Goal: Task Accomplishment & Management: Complete application form

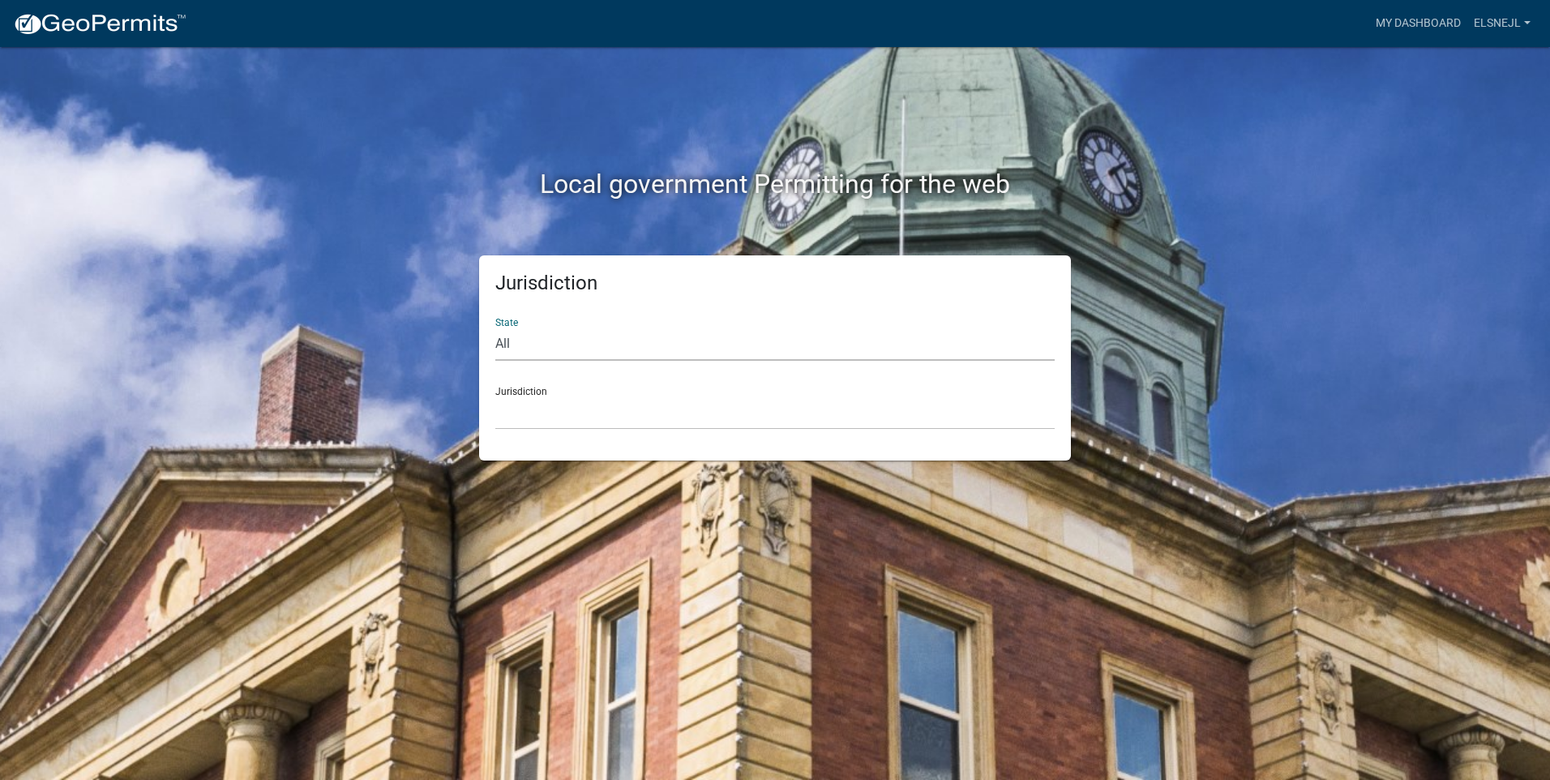
click at [539, 331] on select "All [US_STATE] [US_STATE] [US_STATE] [US_STATE] [US_STATE] [US_STATE] [US_STATE…" at bounding box center [774, 344] width 559 height 33
select select "[US_STATE]"
click at [495, 328] on select "All [US_STATE] [US_STATE] [US_STATE] [US_STATE] [US_STATE] [US_STATE] [US_STATE…" at bounding box center [774, 344] width 559 height 33
click at [558, 416] on select "City of [GEOGRAPHIC_DATA], [US_STATE] City of [GEOGRAPHIC_DATA], [US_STATE] Cit…" at bounding box center [774, 413] width 559 height 33
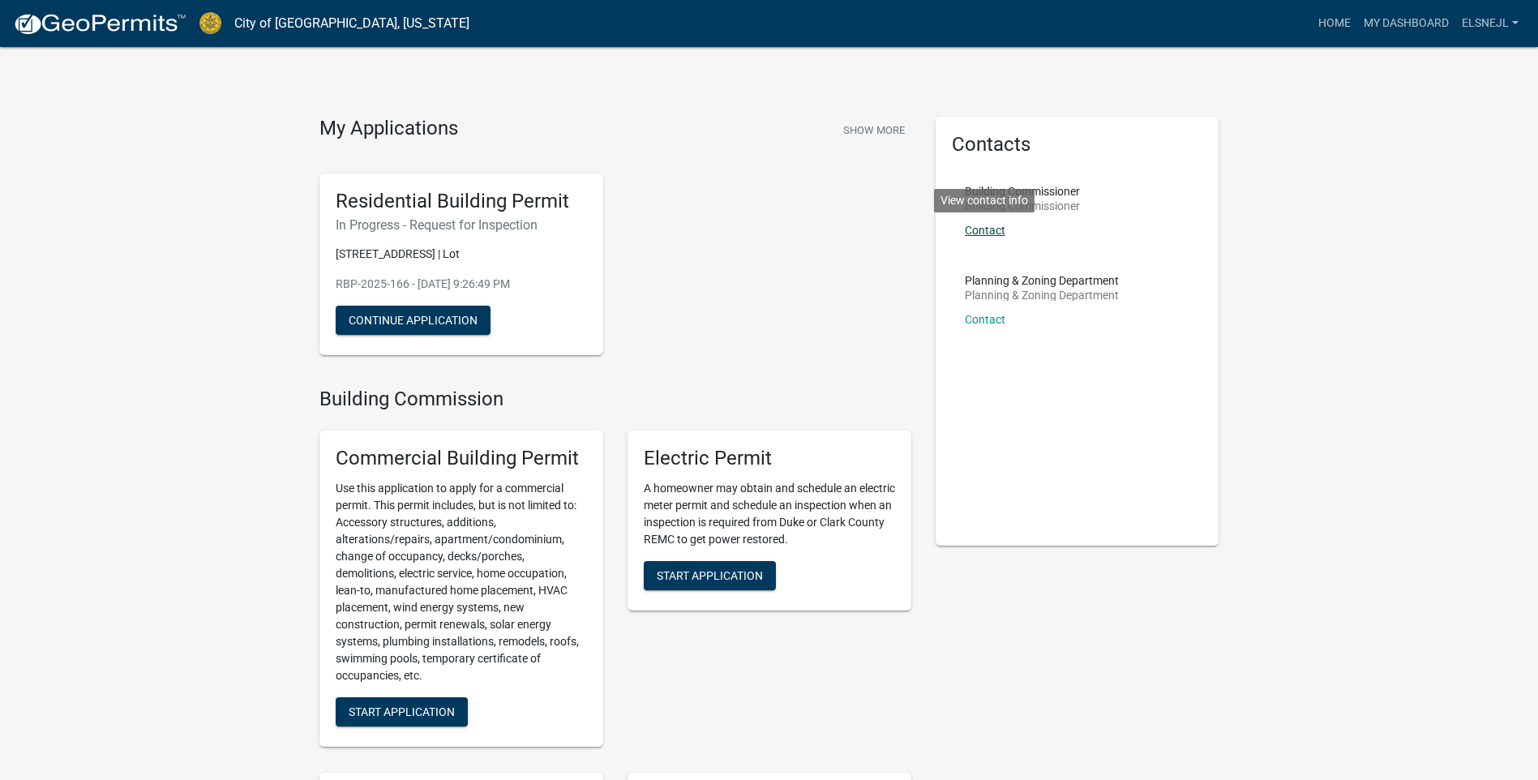
click at [984, 226] on link "Contact" at bounding box center [985, 230] width 41 height 13
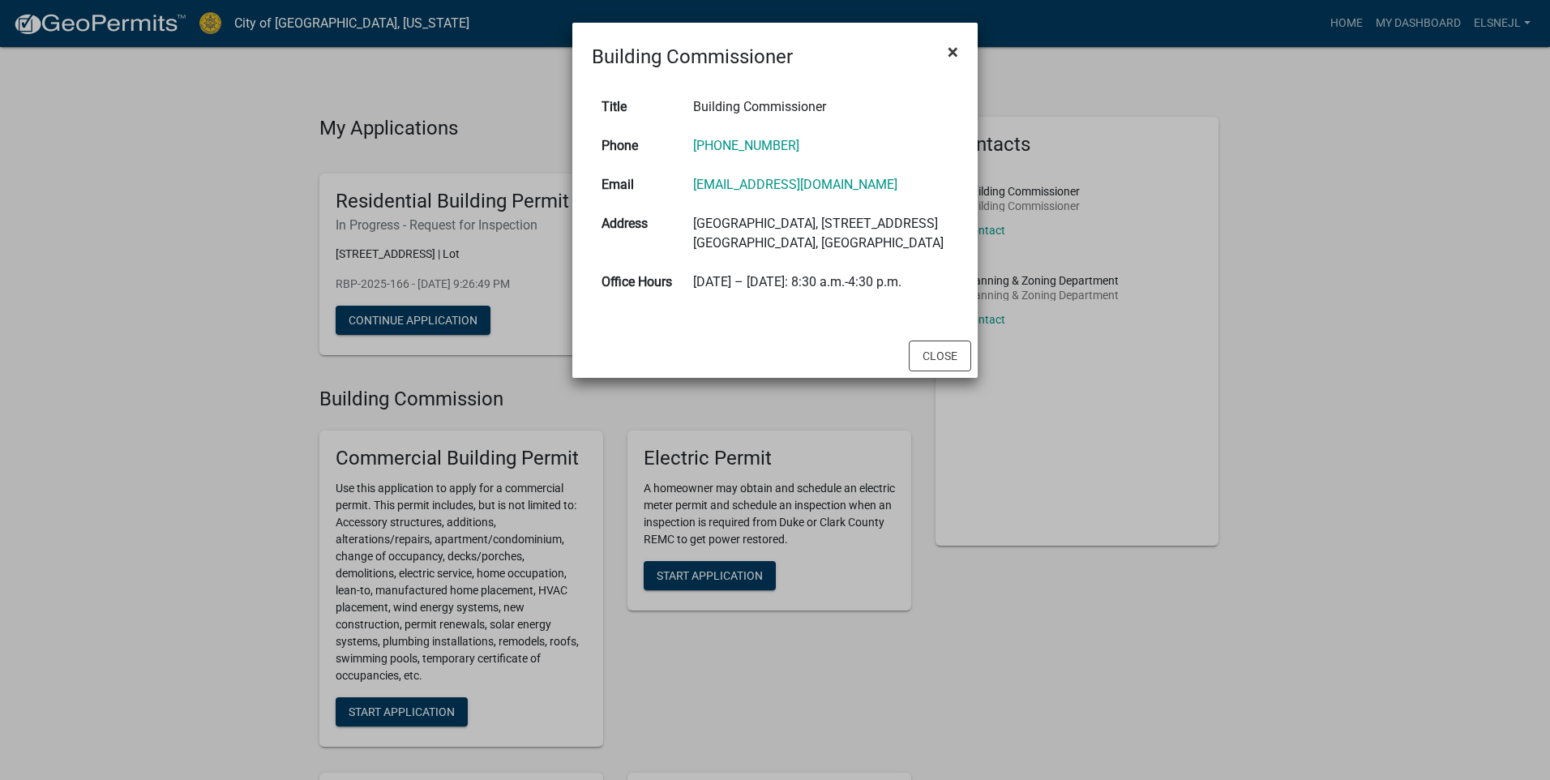
click at [948, 48] on span "×" at bounding box center [953, 52] width 11 height 23
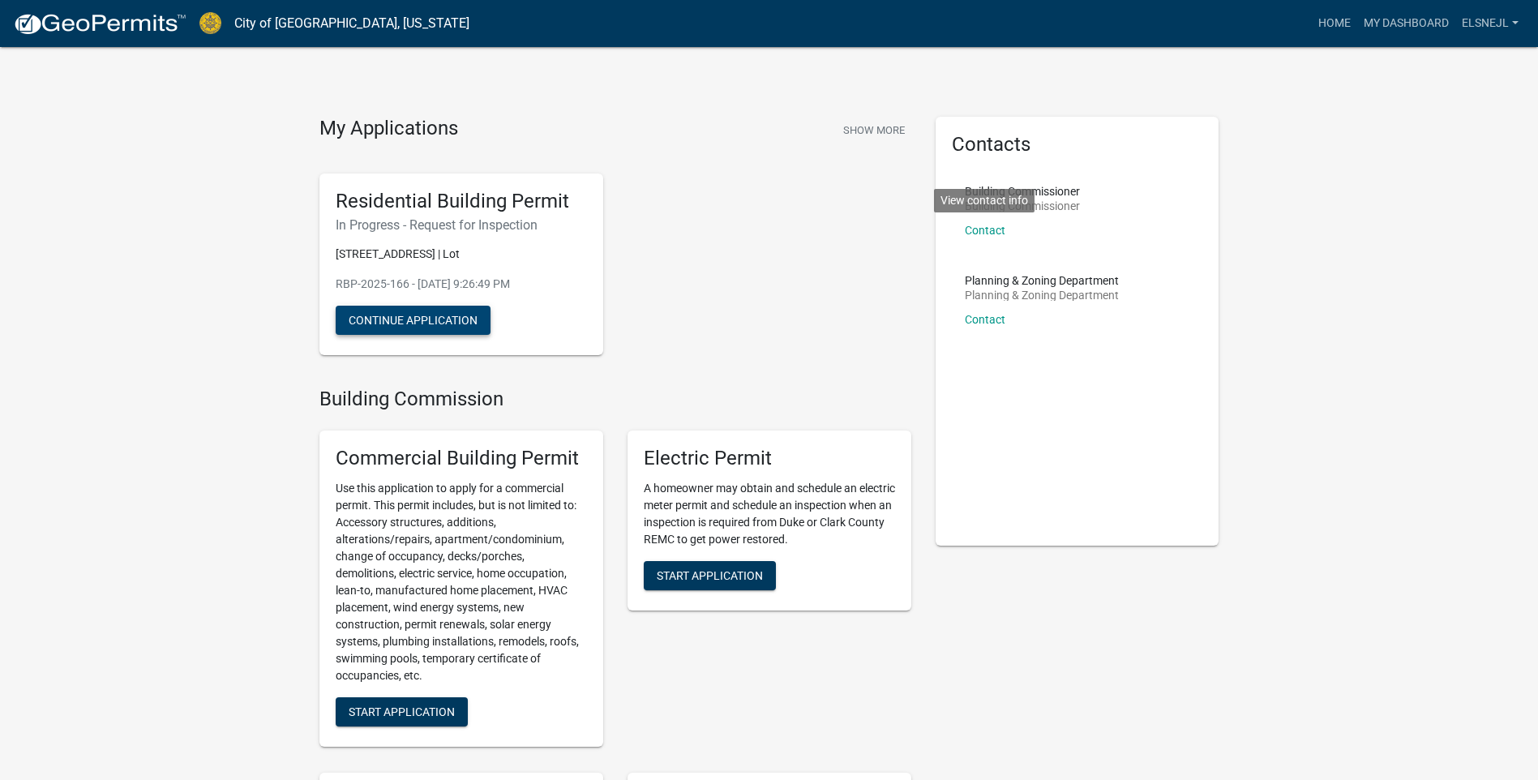
click at [443, 335] on button "Continue Application" at bounding box center [413, 320] width 155 height 29
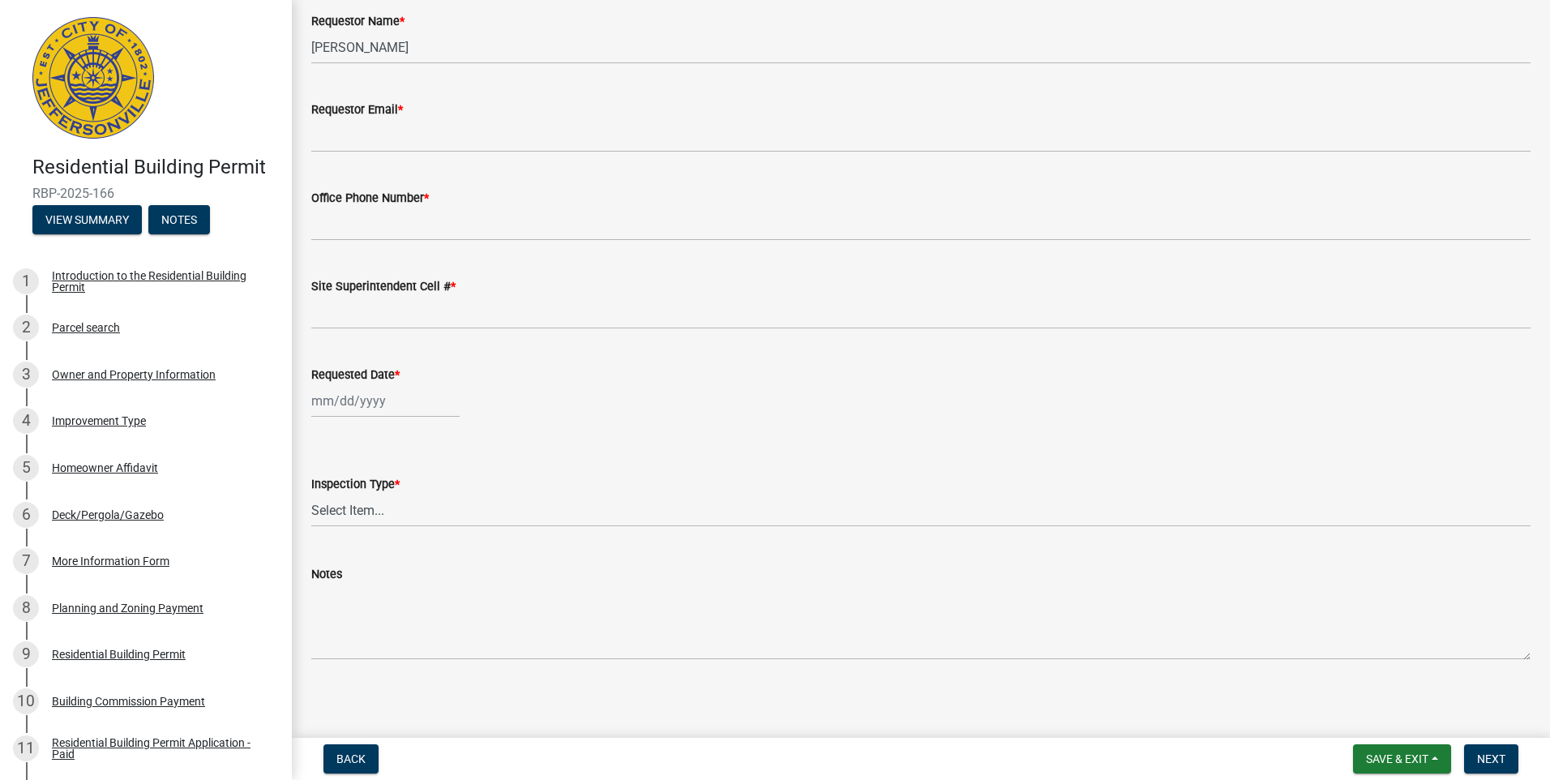
scroll to position [107, 0]
select select "8"
select select "2025"
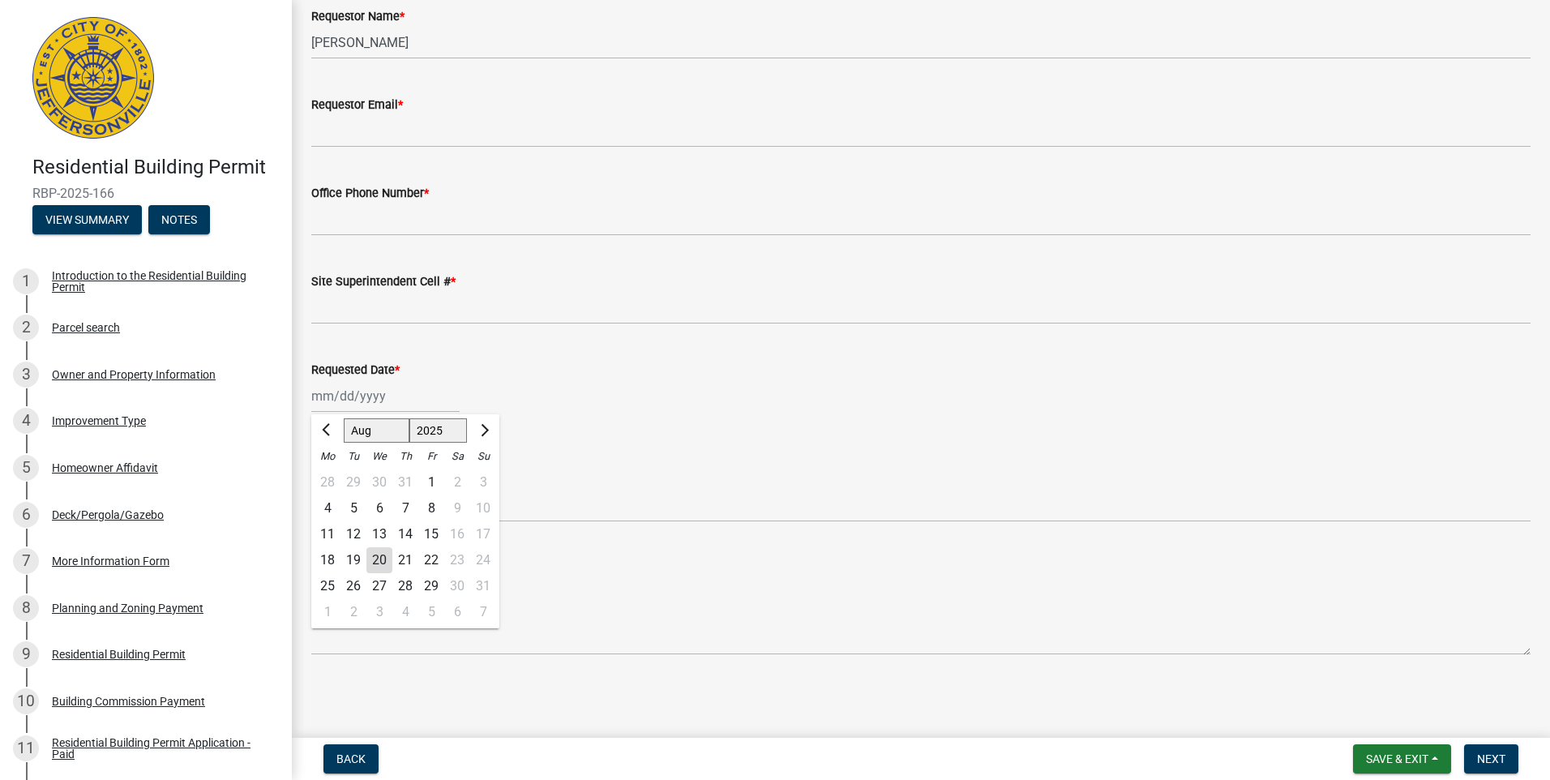
click at [362, 392] on div "[PERSON_NAME] Feb Mar Apr [PERSON_NAME][DATE] Oct Nov [DATE] 1526 1527 1528 152…" at bounding box center [385, 395] width 148 height 33
click at [386, 561] on div "20" at bounding box center [380, 560] width 26 height 26
type input "[DATE]"
click at [392, 508] on select "Select Item... Footer Foundation Framing Final" at bounding box center [921, 505] width 1220 height 33
click at [311, 489] on select "Select Item... Footer Foundation Framing Final" at bounding box center [921, 505] width 1220 height 33
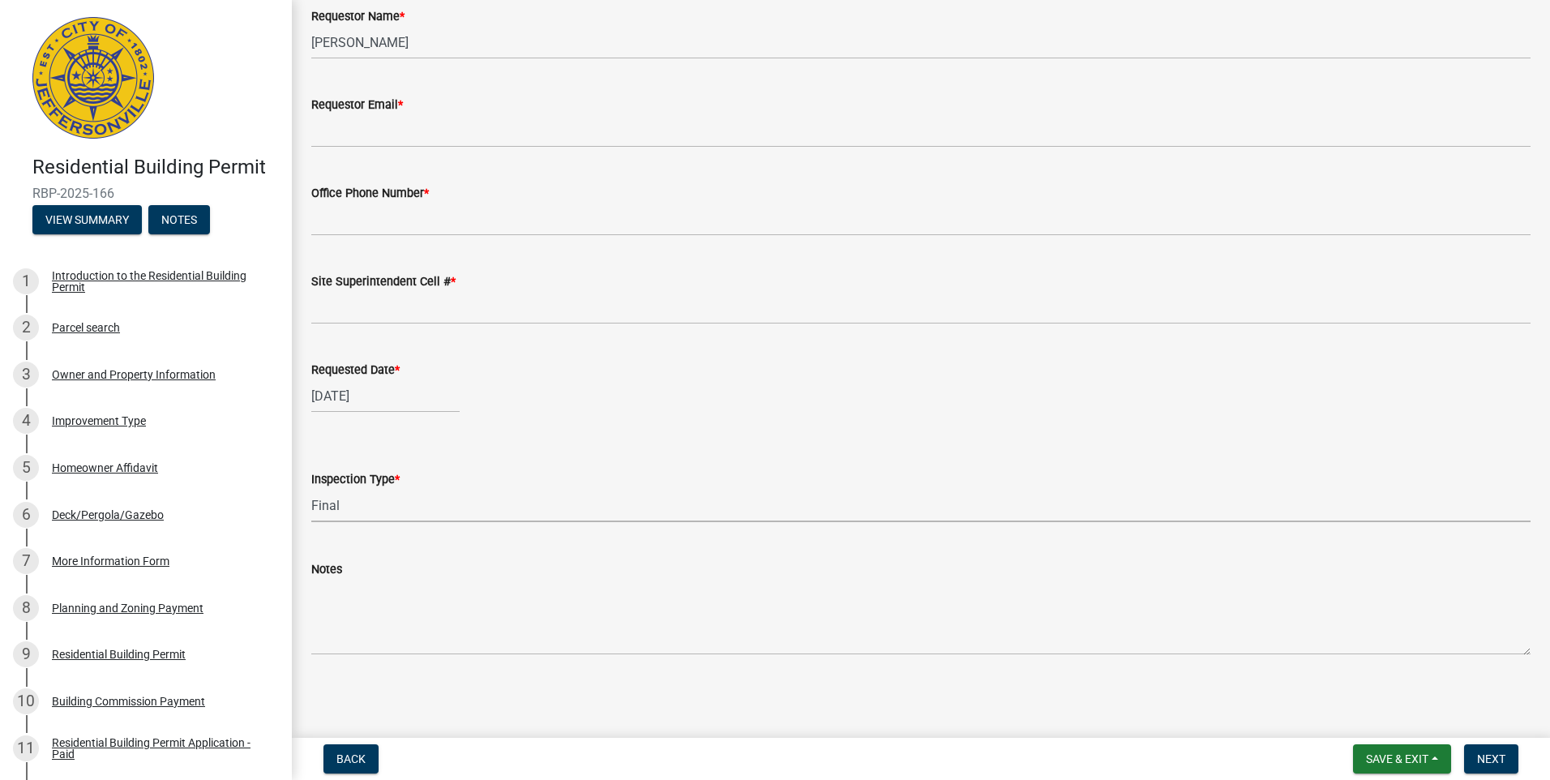
select select "8ea0f6e5-dde7-4881-a999-02519822ccbf"
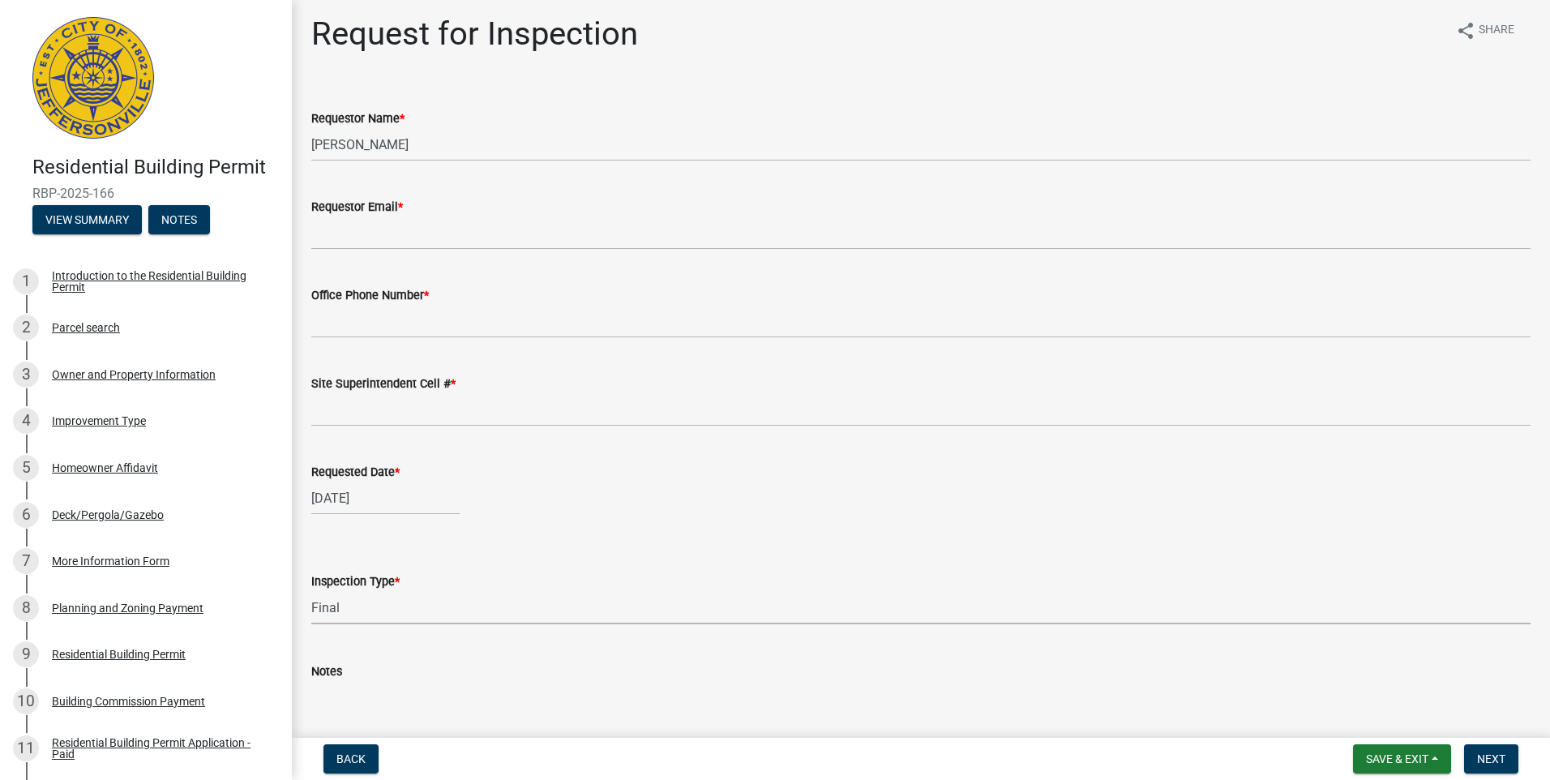
scroll to position [0, 0]
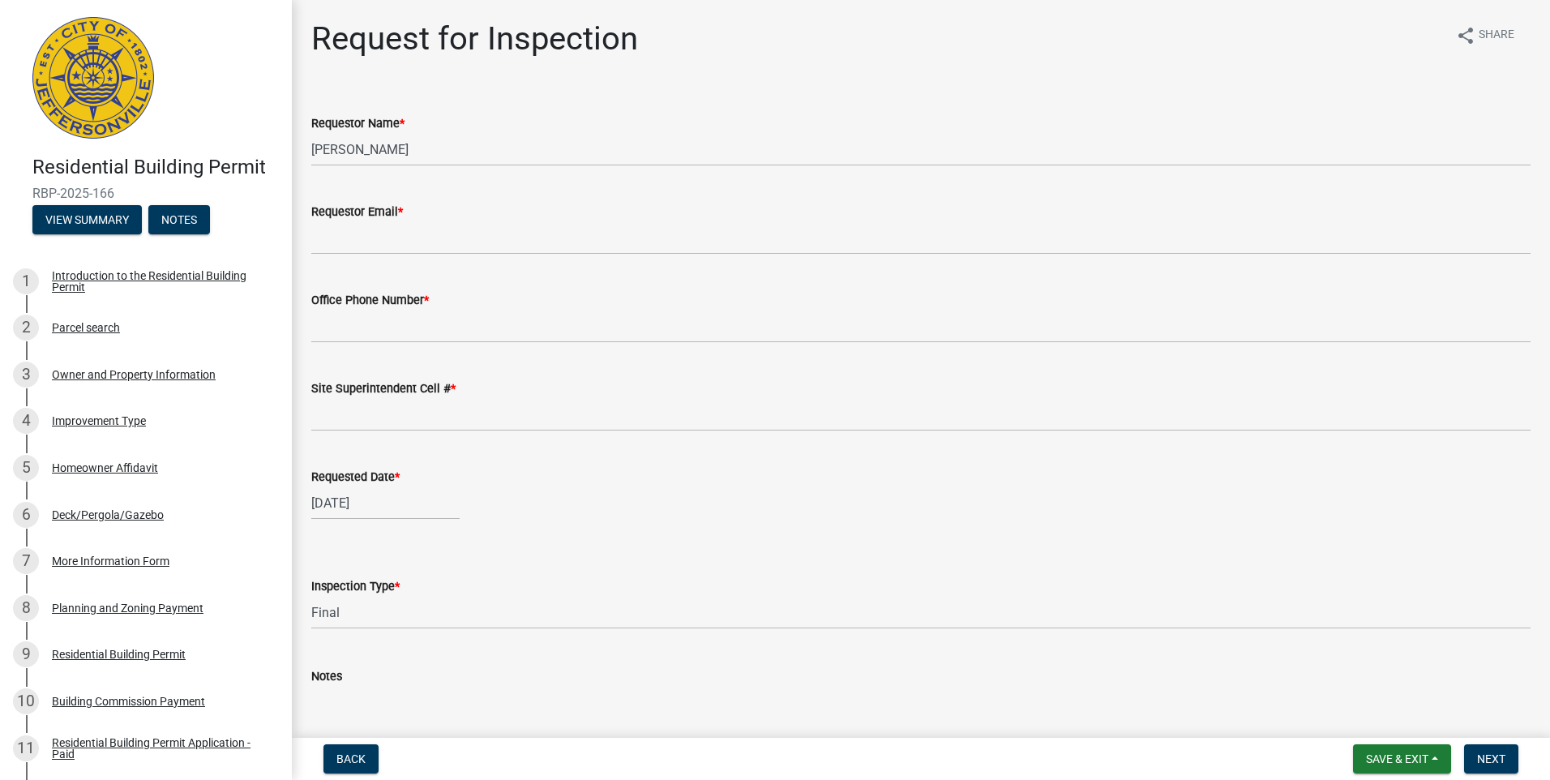
click at [350, 207] on label "Requestor Email *" at bounding box center [357, 212] width 92 height 11
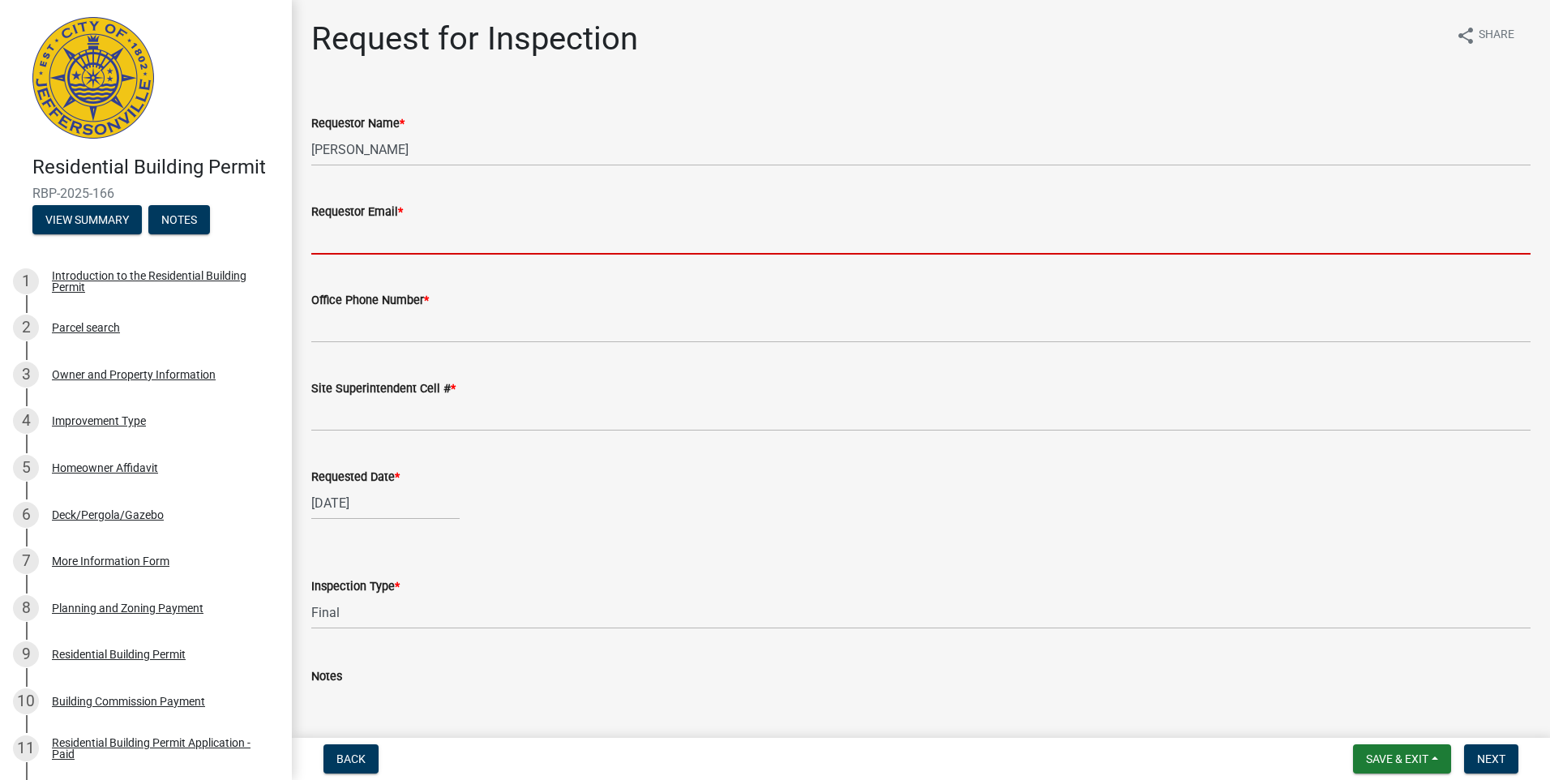
click at [350, 221] on input "Requestor Email *" at bounding box center [921, 237] width 1220 height 33
click at [358, 241] on input "Requestor Email *" at bounding box center [921, 237] width 1220 height 33
type input "[EMAIL_ADDRESS][DOMAIN_NAME]"
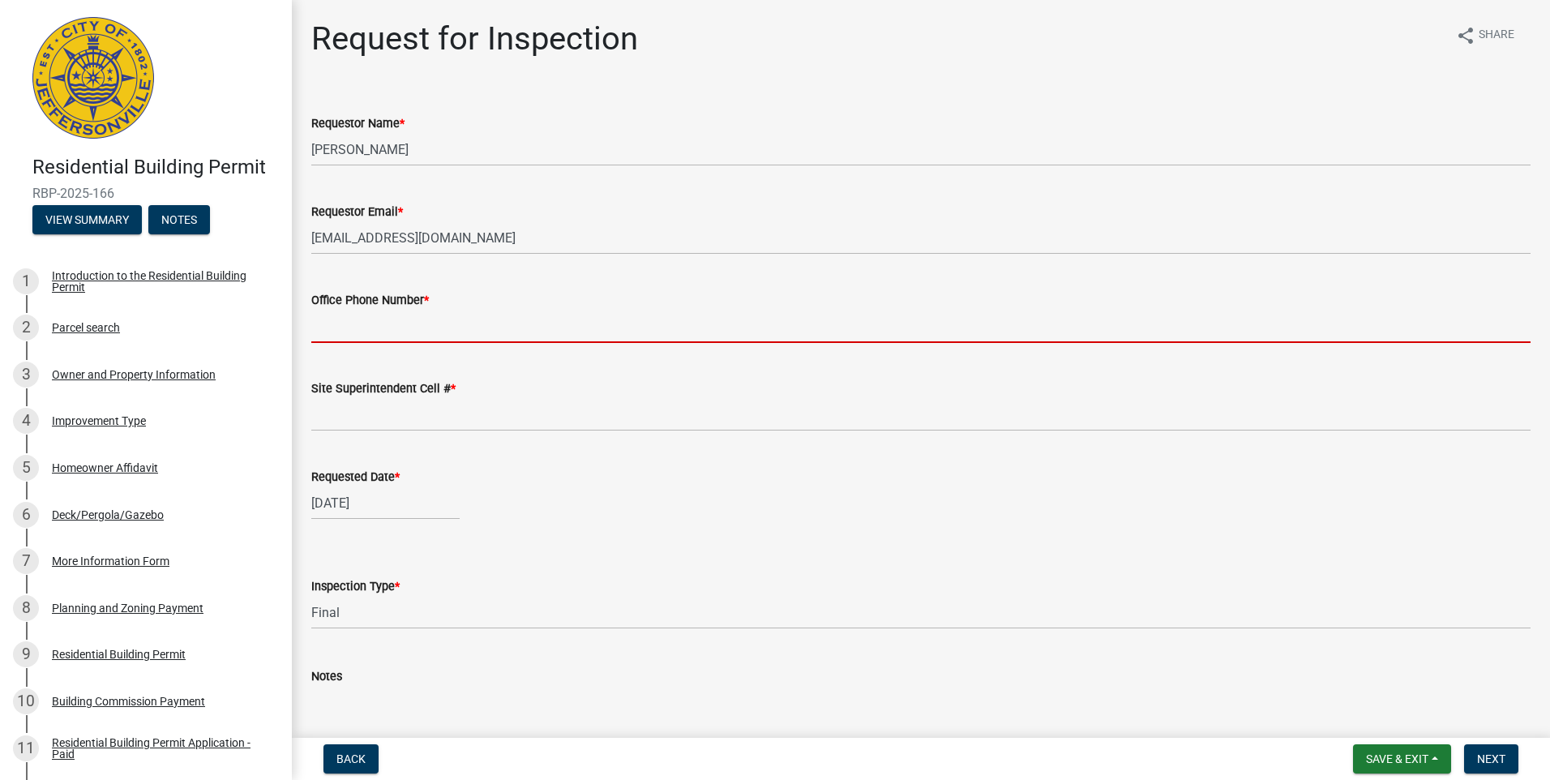
click at [404, 324] on input "Office Phone Number *" at bounding box center [921, 326] width 1220 height 33
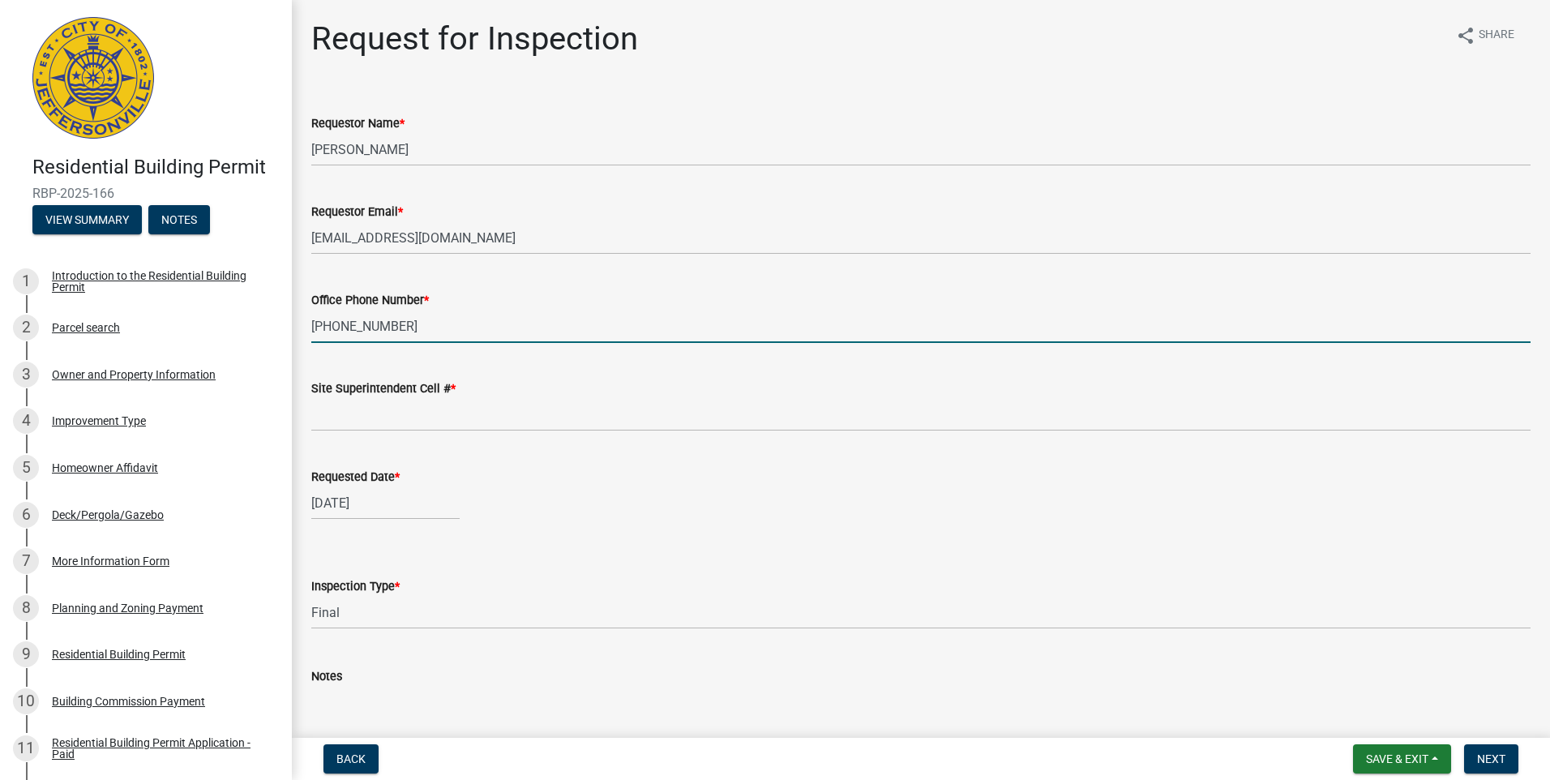
type input "[PHONE_NUMBER]"
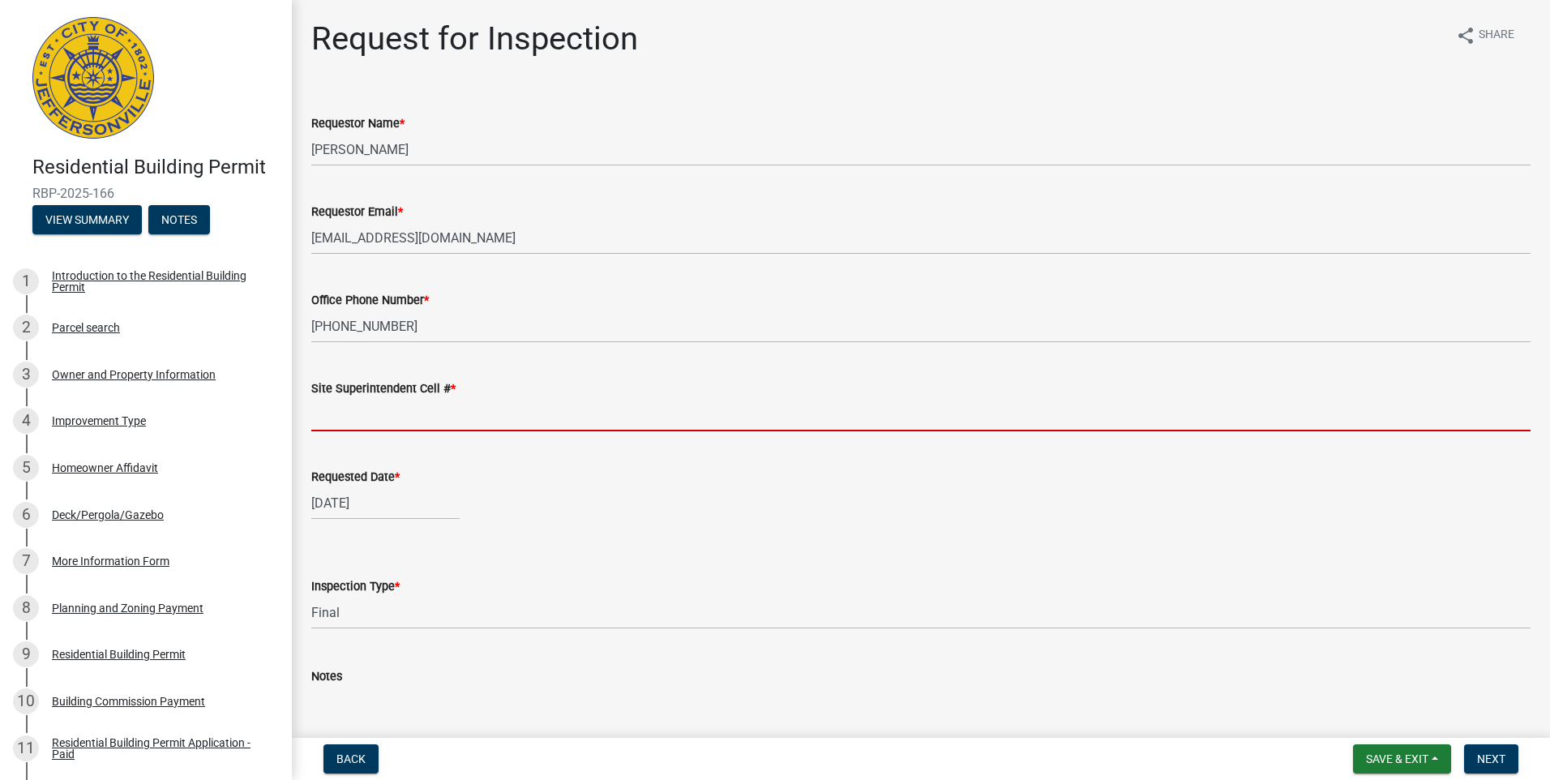
click at [458, 423] on input "Site Superintendent Cell # *" at bounding box center [921, 414] width 1220 height 33
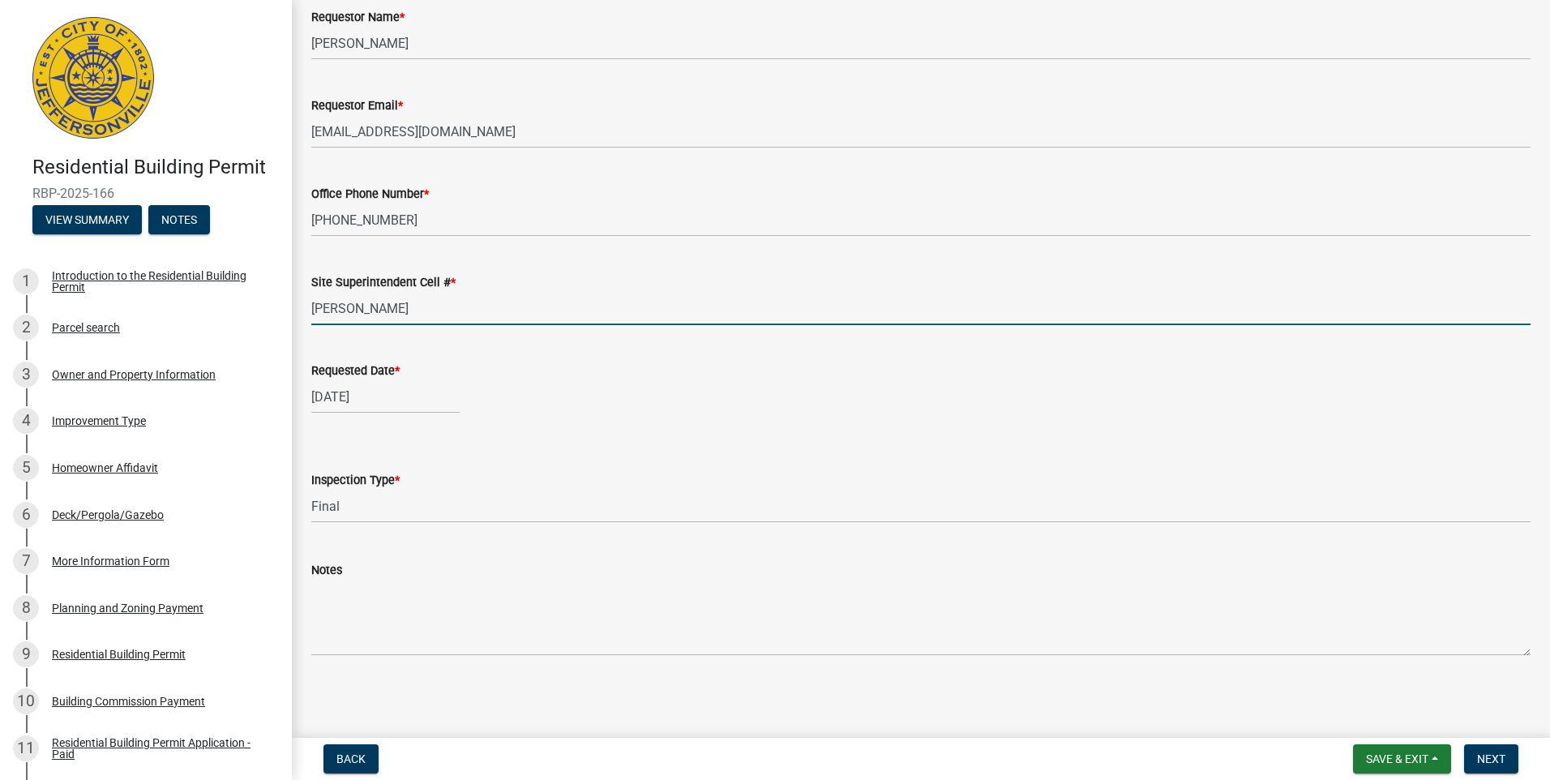
scroll to position [107, 0]
type input "[PERSON_NAME]"
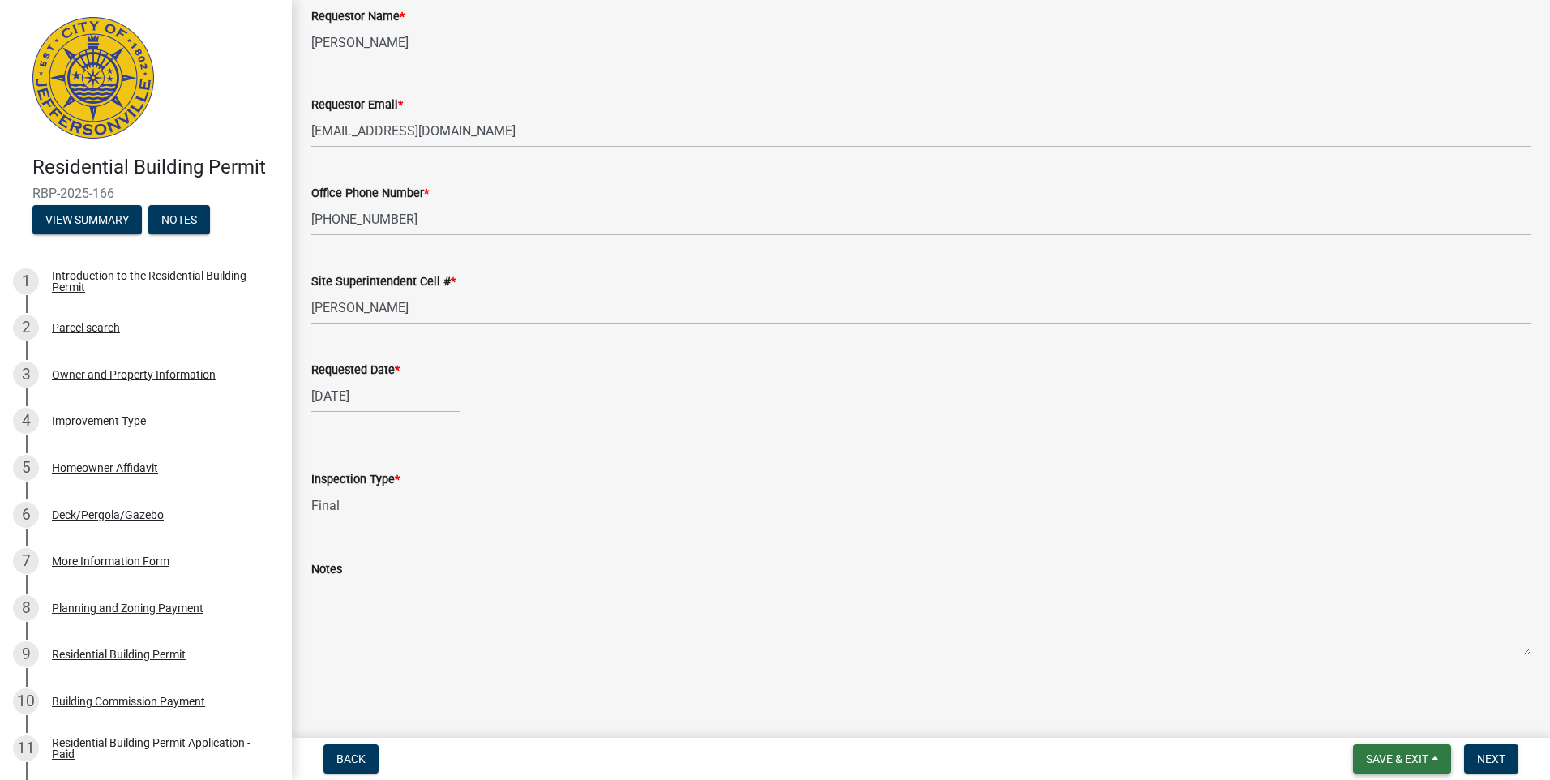
click at [1377, 759] on span "Save & Exit" at bounding box center [1397, 758] width 62 height 13
click at [1351, 679] on button "Save" at bounding box center [1387, 677] width 130 height 39
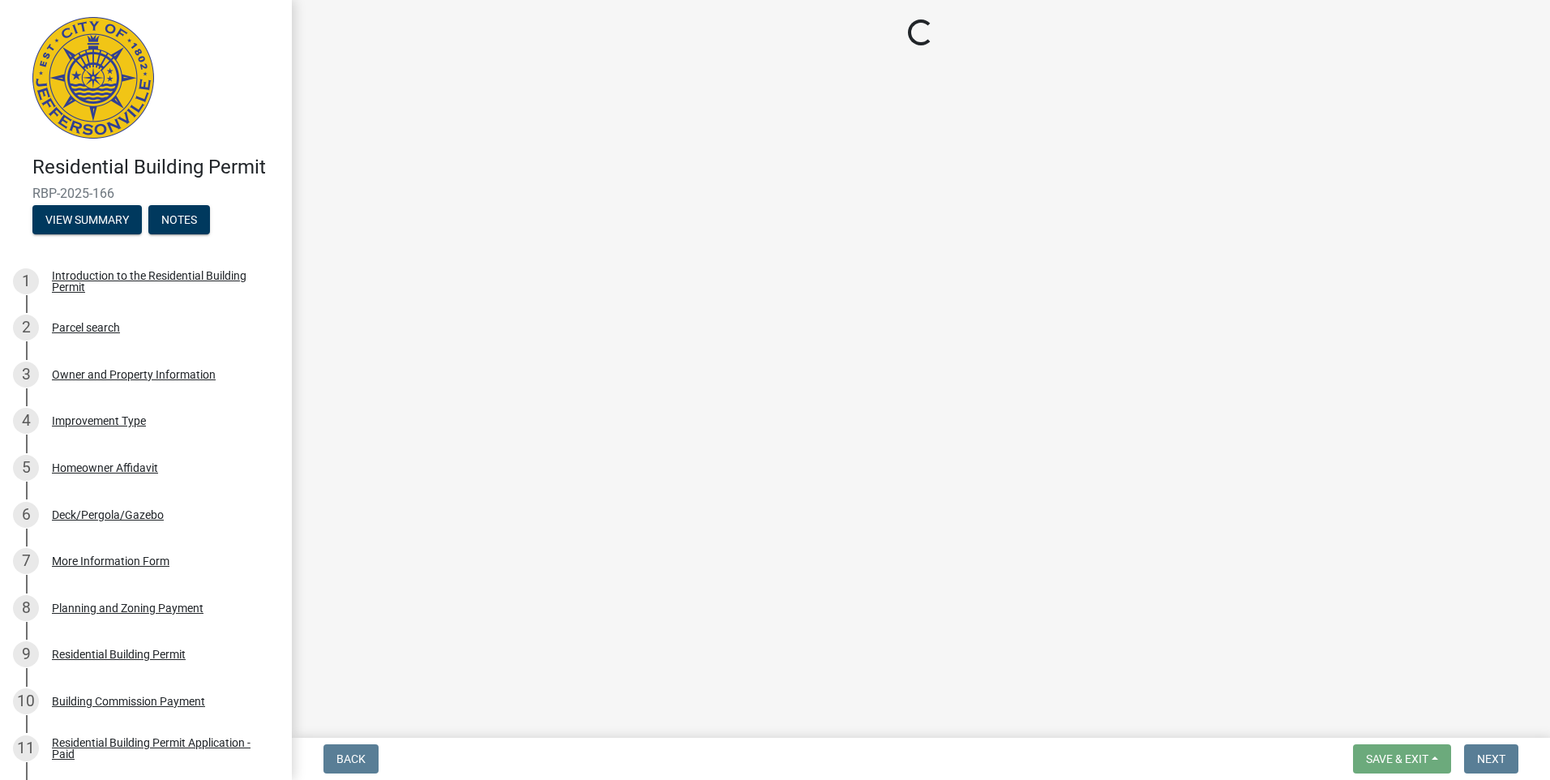
select select "8ea0f6e5-dde7-4881-a999-02519822ccbf"
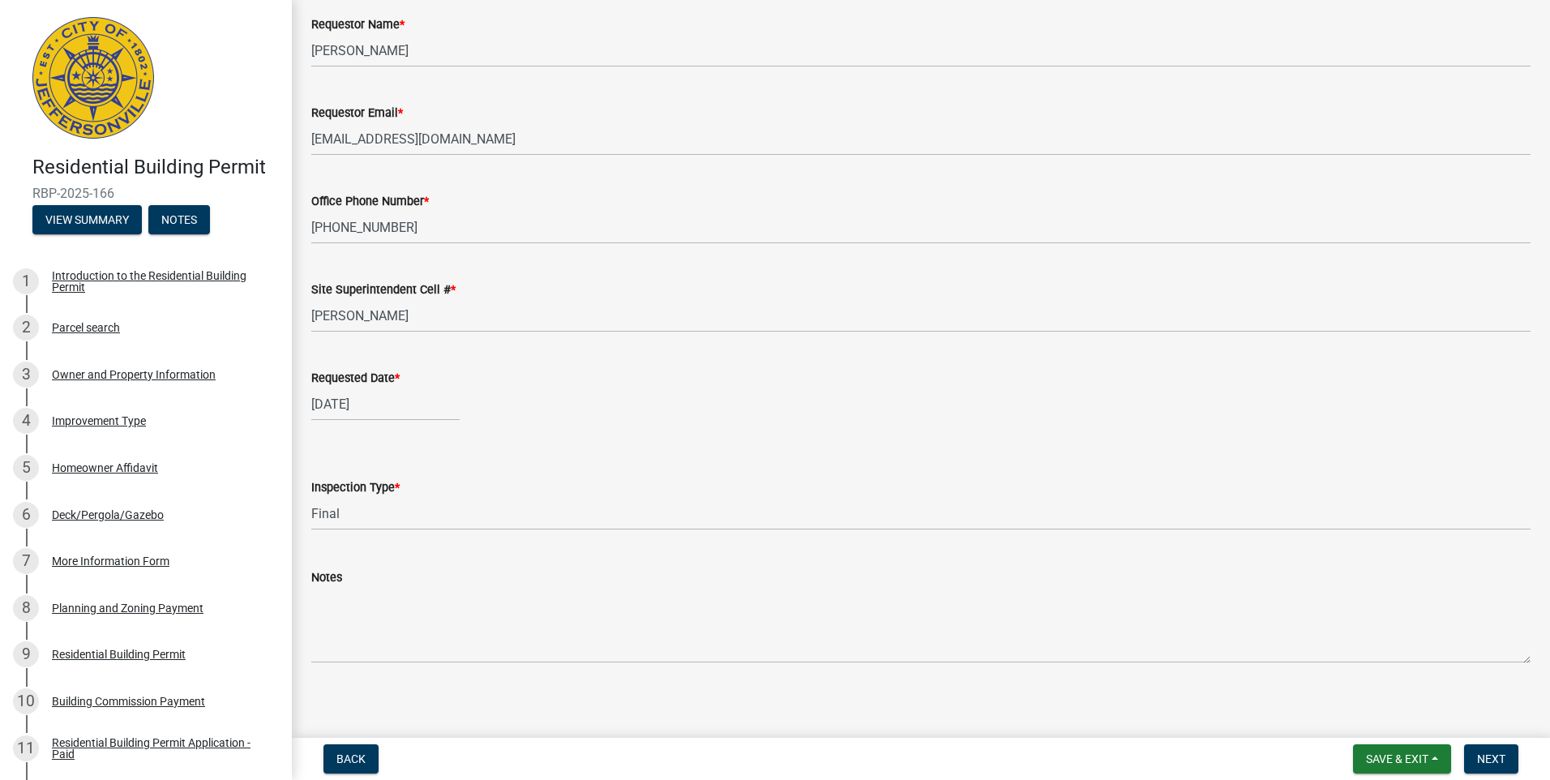
scroll to position [107, 0]
